Goal: Task Accomplishment & Management: Manage account settings

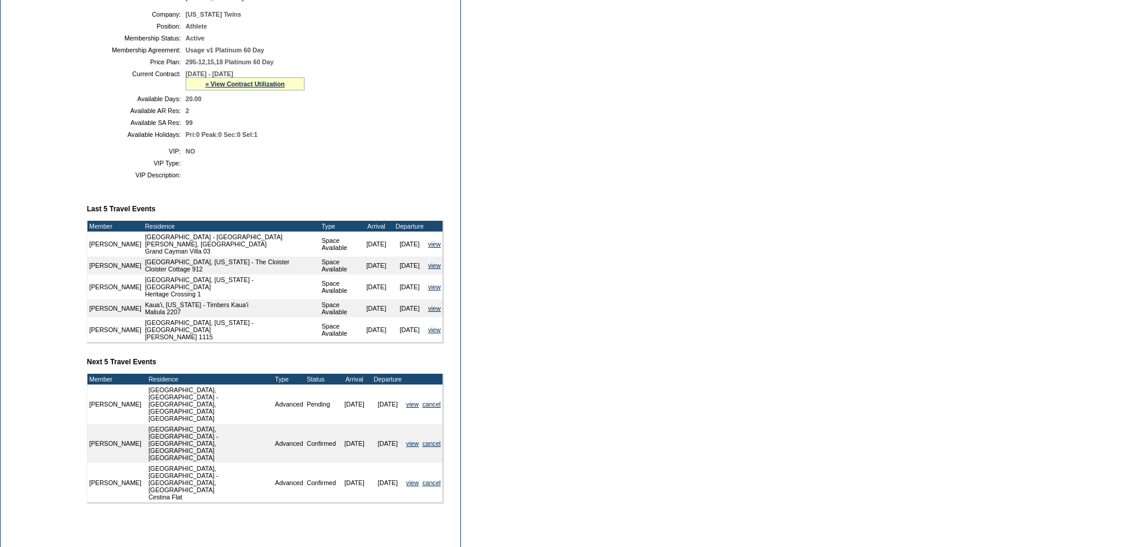
scroll to position [312, 0]
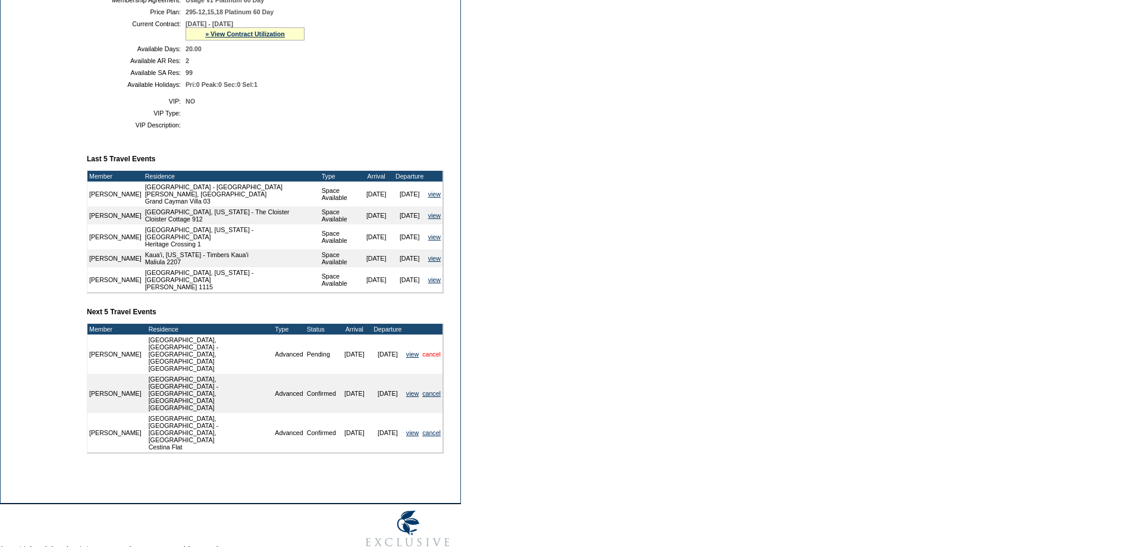
click at [430, 357] on link "cancel" at bounding box center [431, 353] width 18 height 7
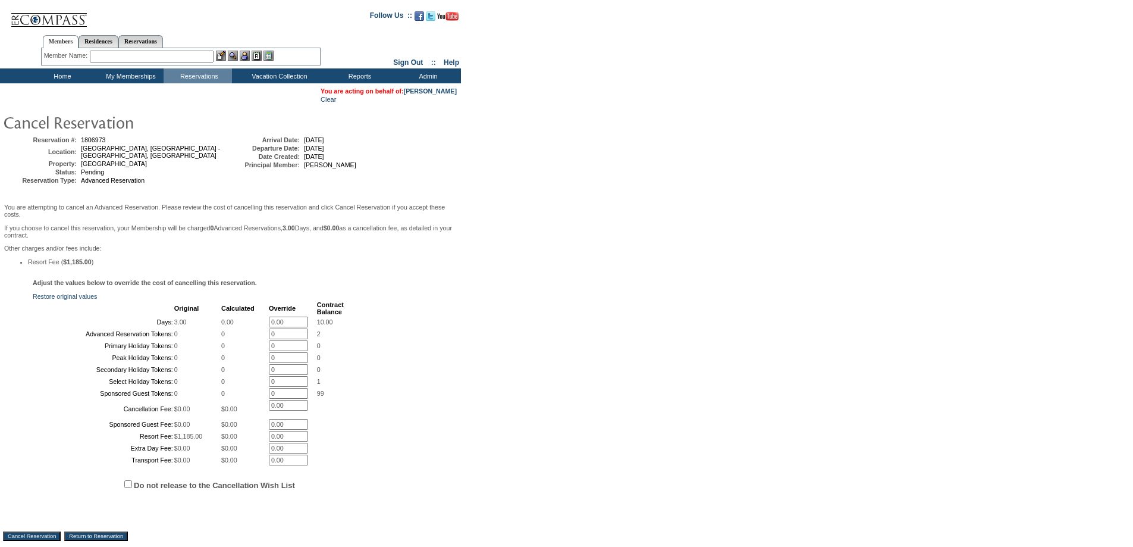
drag, startPoint x: 682, startPoint y: 315, endPoint x: 664, endPoint y: 305, distance: 20.0
click at [681, 315] on form "Follow Us ::" at bounding box center [564, 310] width 1129 height 615
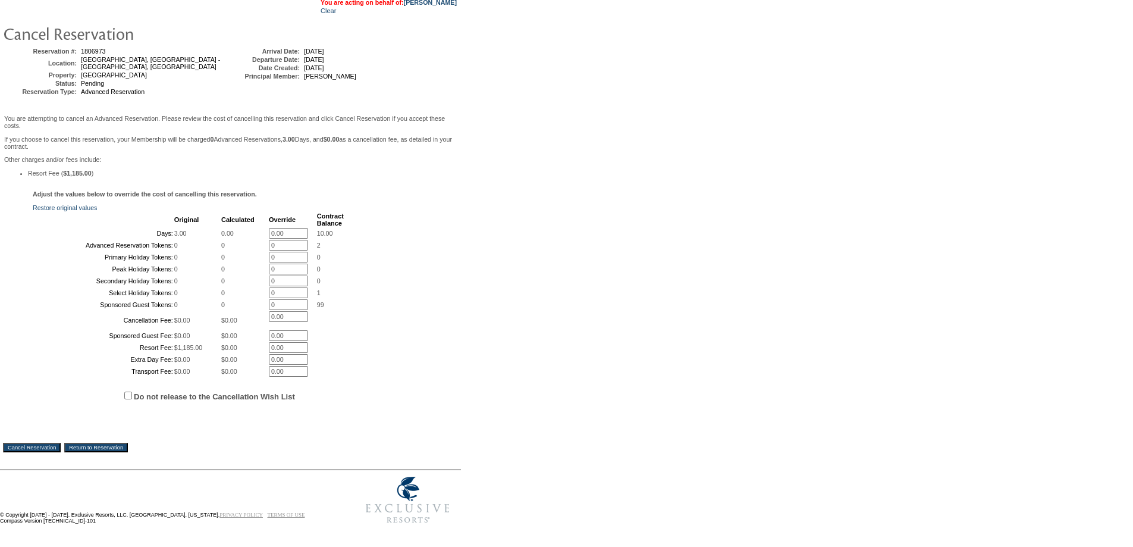
scroll to position [187, 0]
click at [128, 391] on input "Do not release to the Cancellation Wish List" at bounding box center [128, 395] width 8 height 8
checkbox input "true"
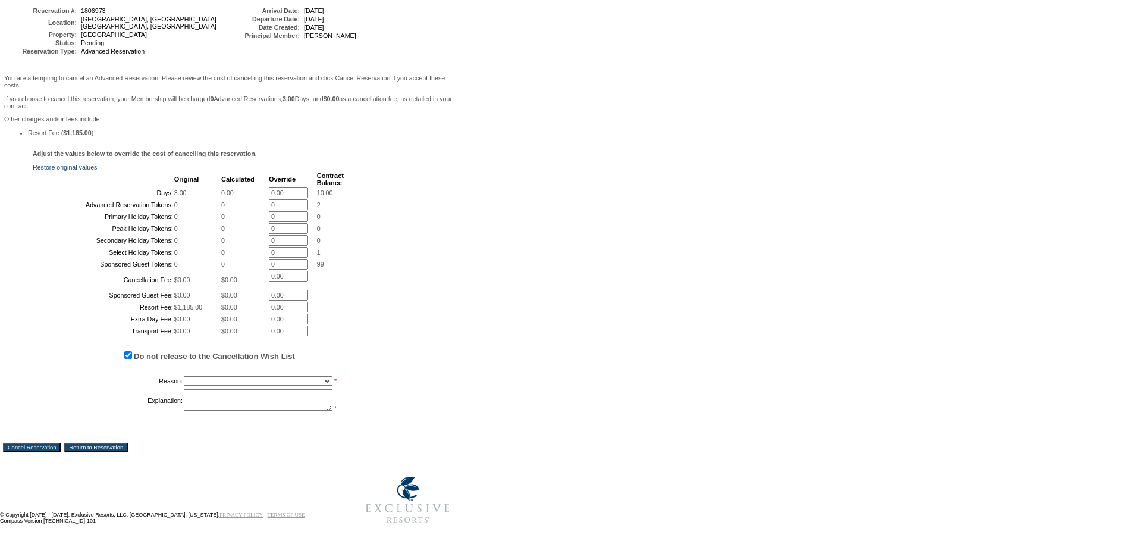
click at [240, 385] on select "Creating Continuous Stay Days Booked After Cancellation Experiential / Hotel / …" at bounding box center [258, 381] width 149 height 10
select select "1023"
click at [184, 385] on select "Creating Continuous Stay Days Booked After Cancellation Experiential / Hotel / …" at bounding box center [258, 381] width 149 height 10
click at [246, 410] on textarea at bounding box center [258, 399] width 149 height 21
type textarea "r"
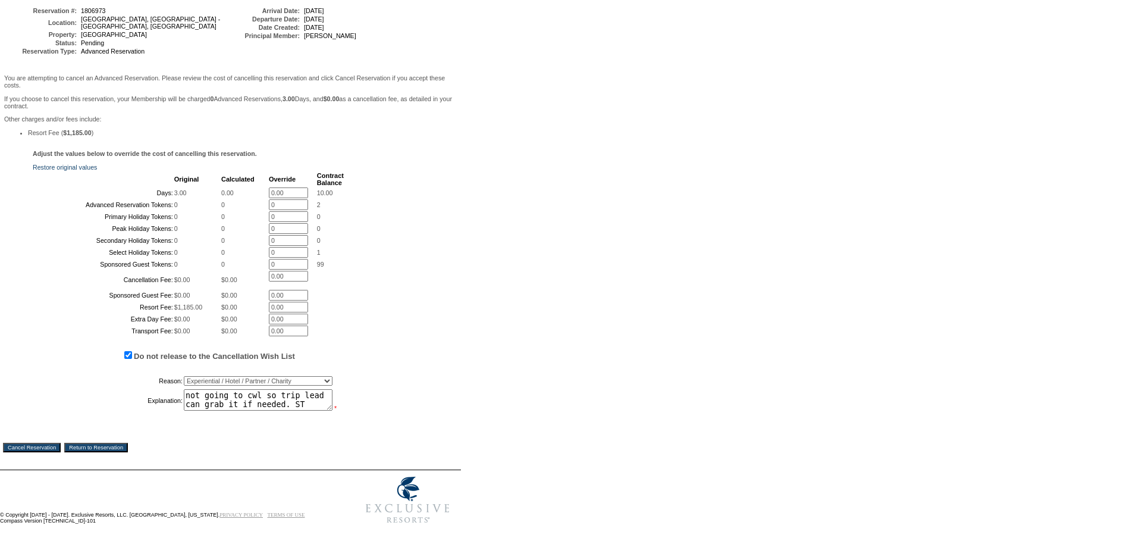
type textarea "not going to cwl so trip lead can grab it if needed. ST"
click at [45, 452] on input "Cancel Reservation" at bounding box center [32, 448] width 58 height 10
